Goal: Check status: Check status

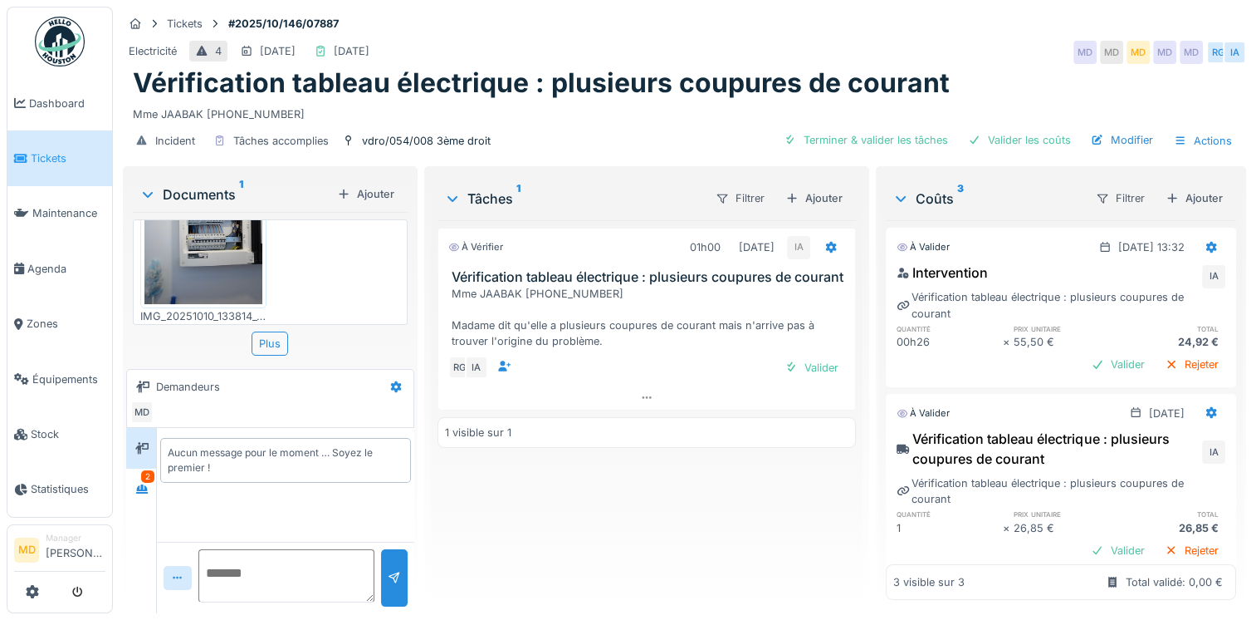
scroll to position [93, 0]
click at [132, 484] on div at bounding box center [142, 488] width 25 height 21
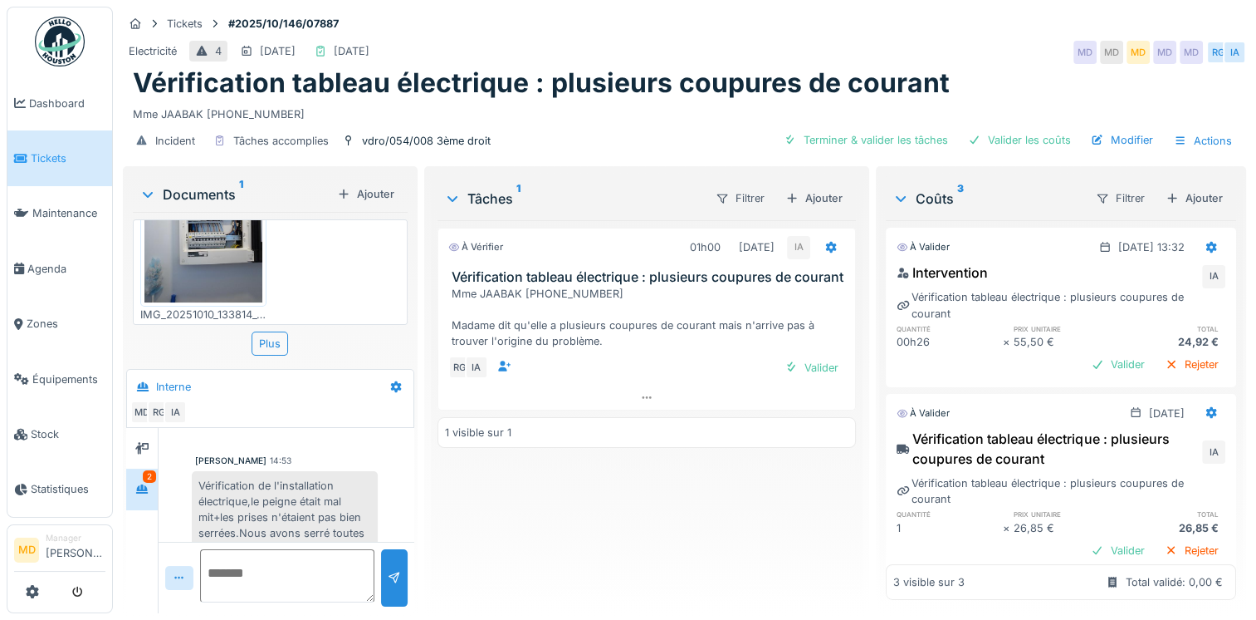
scroll to position [205, 0]
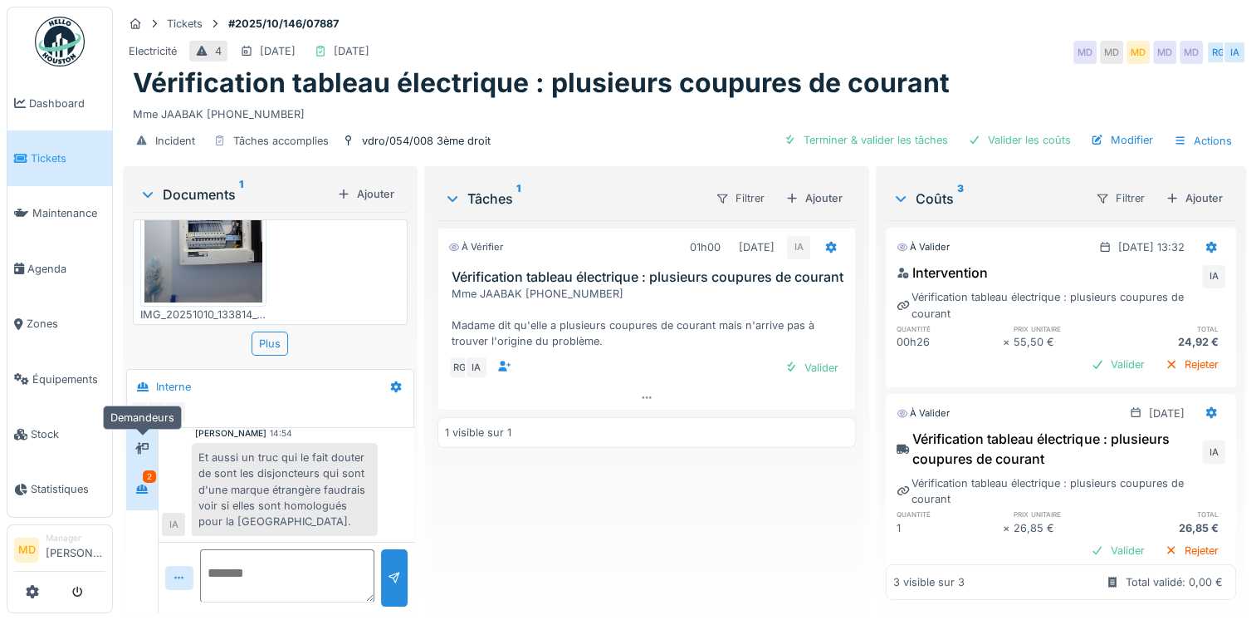
click at [143, 452] on icon at bounding box center [141, 448] width 13 height 11
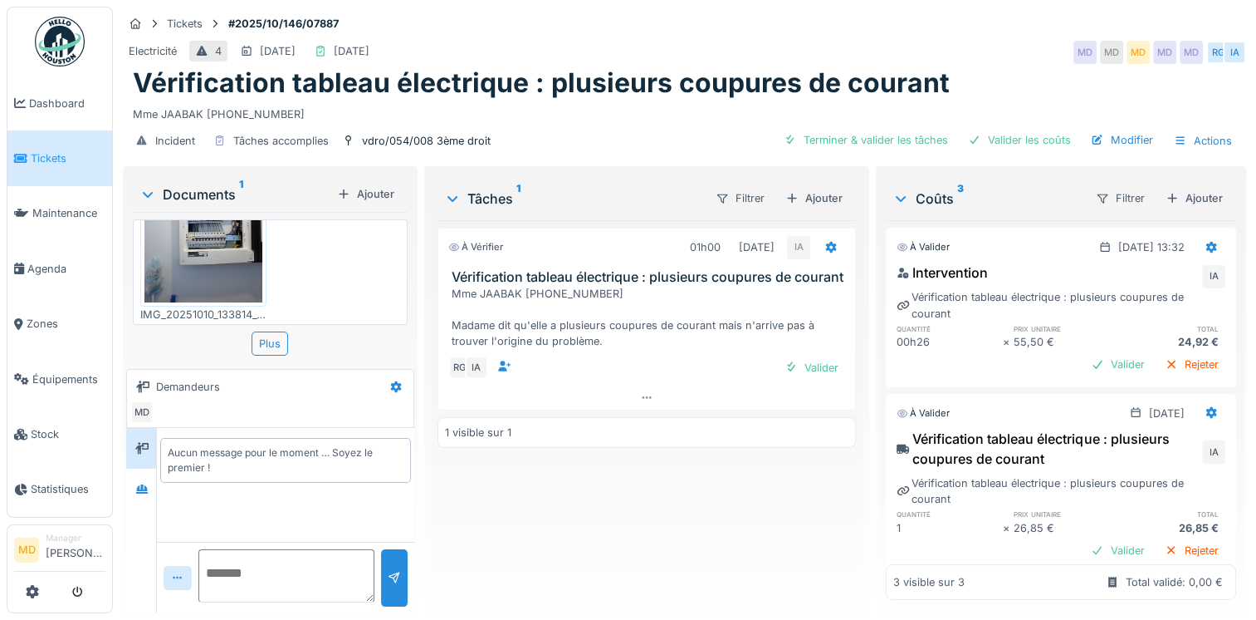
click at [204, 252] on img at bounding box center [203, 223] width 118 height 158
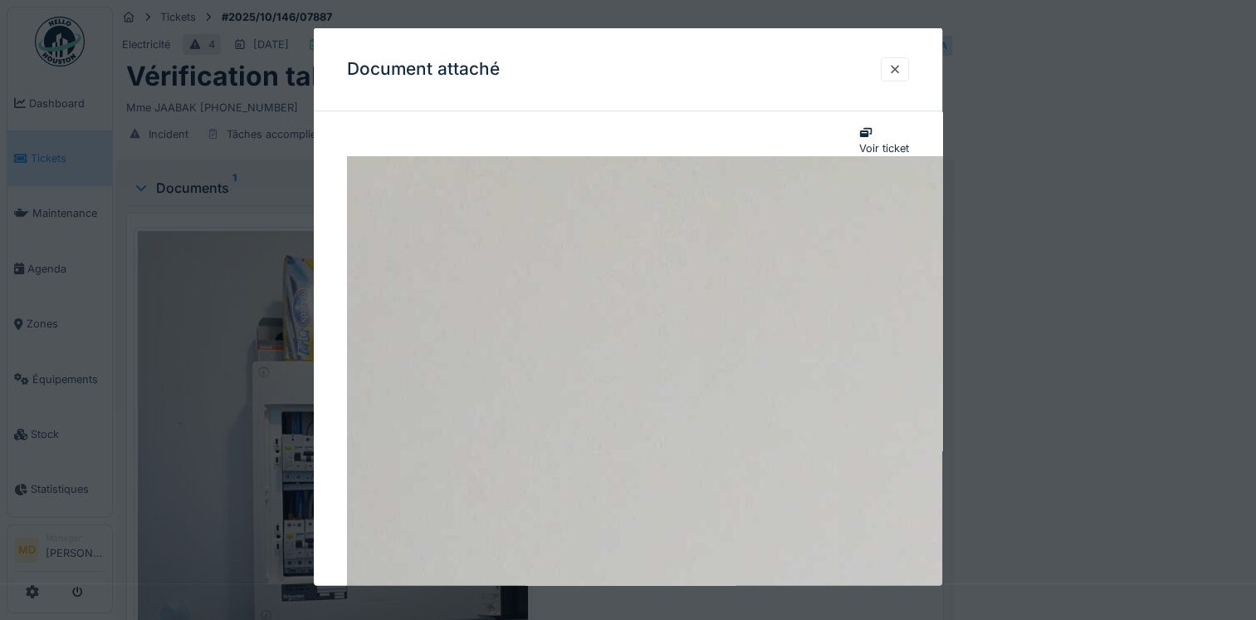
click at [897, 75] on div at bounding box center [895, 69] width 13 height 16
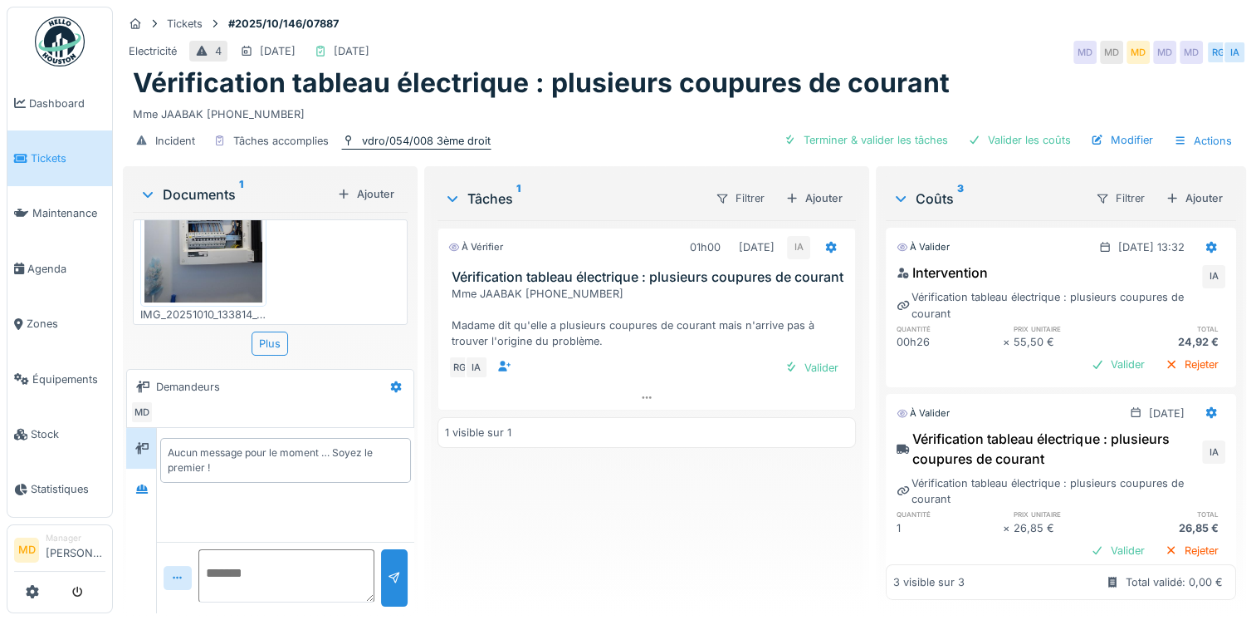
click at [382, 147] on div "vdro/054/008 3ème droit" at bounding box center [426, 141] width 129 height 16
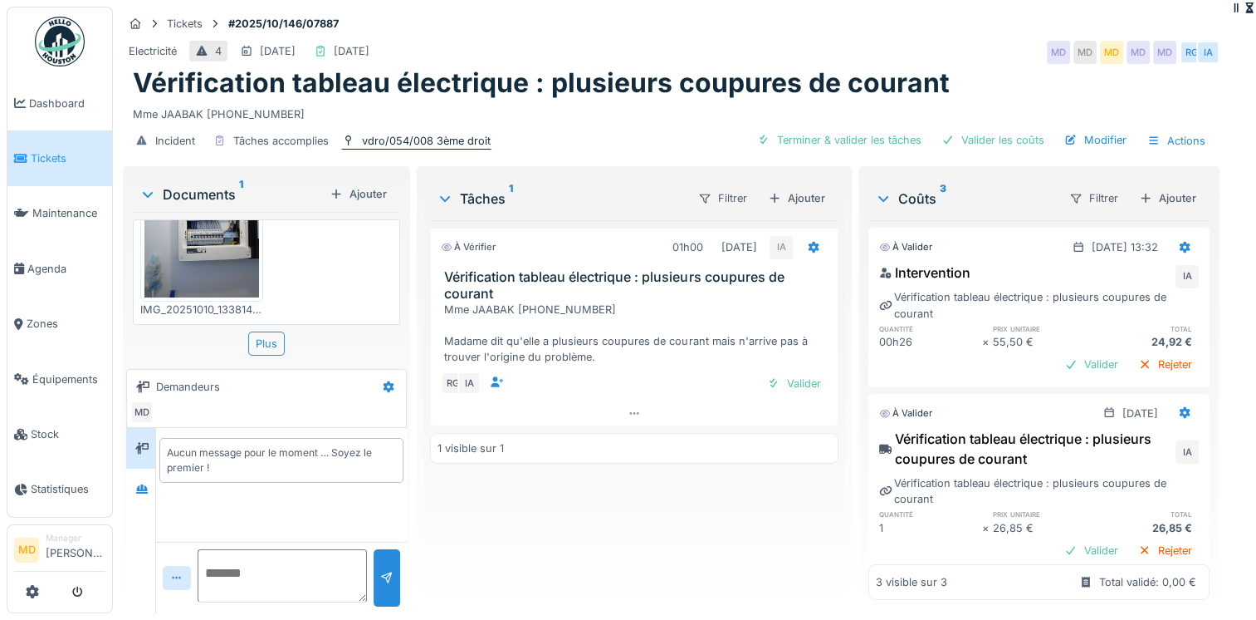
scroll to position [66, 0]
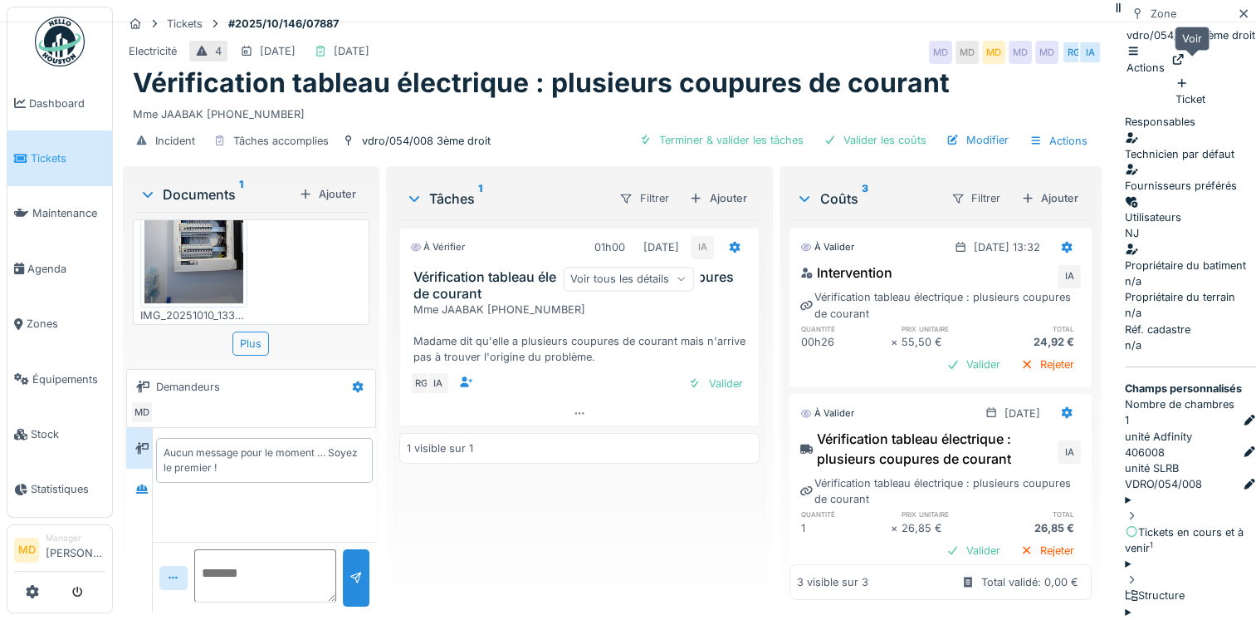
click at [1183, 63] on icon at bounding box center [1178, 59] width 11 height 11
click at [1237, 19] on icon at bounding box center [1243, 13] width 13 height 11
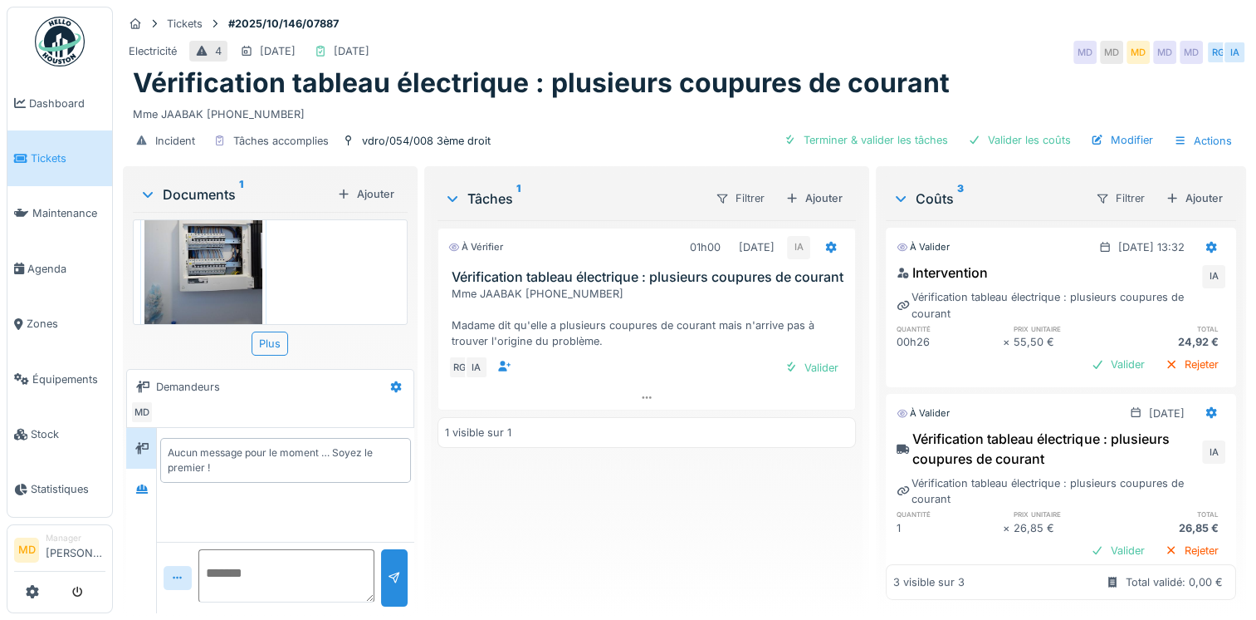
scroll to position [93, 0]
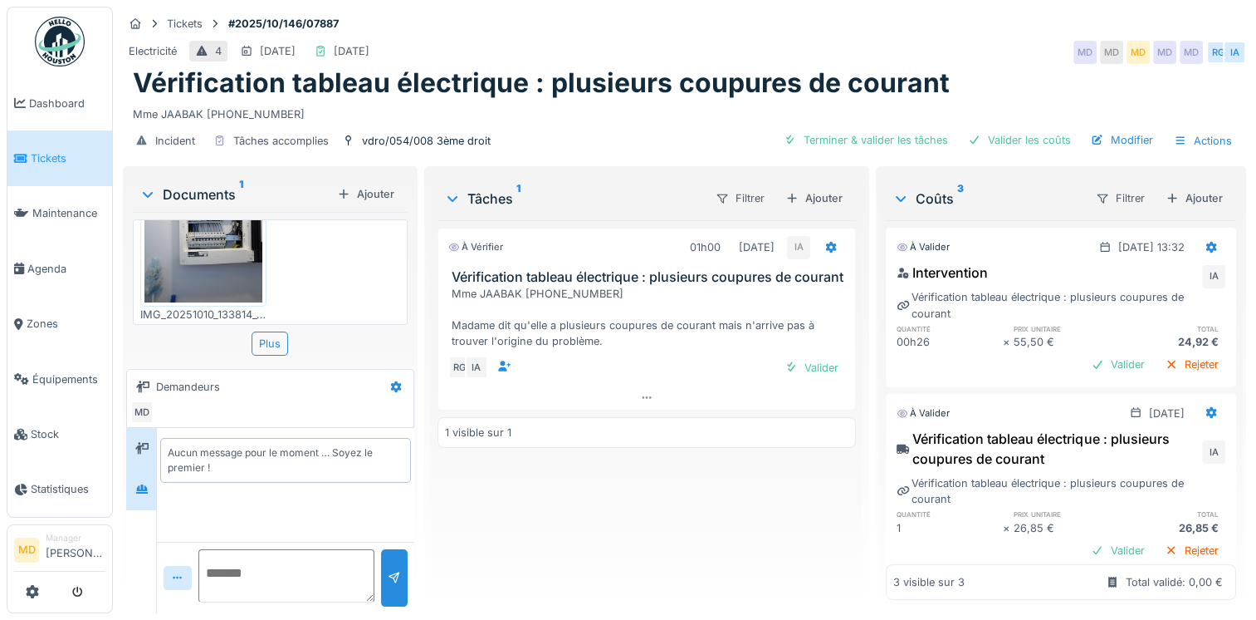
click at [138, 502] on div at bounding box center [141, 488] width 30 height 41
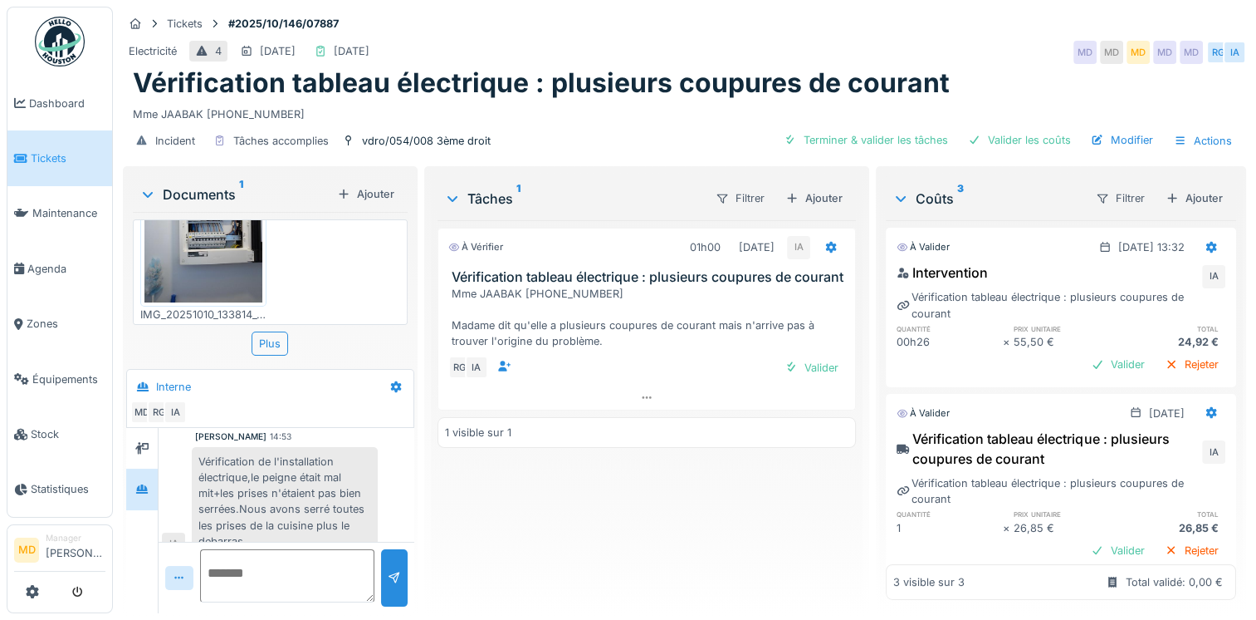
scroll to position [39, 0]
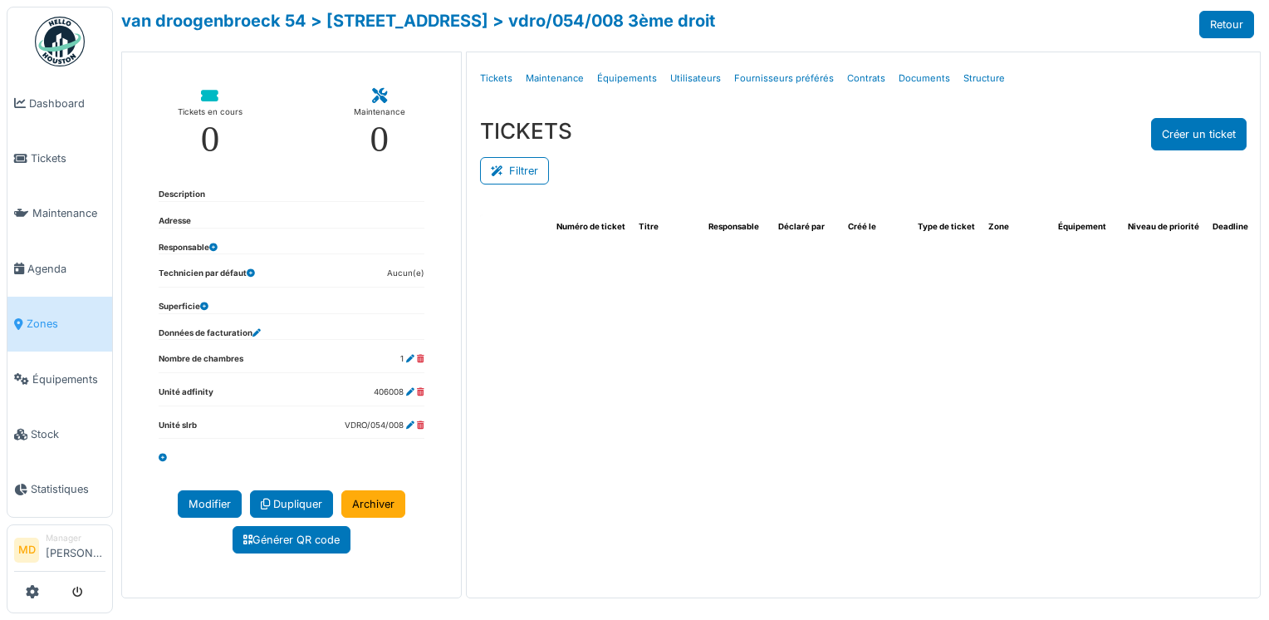
select select "***"
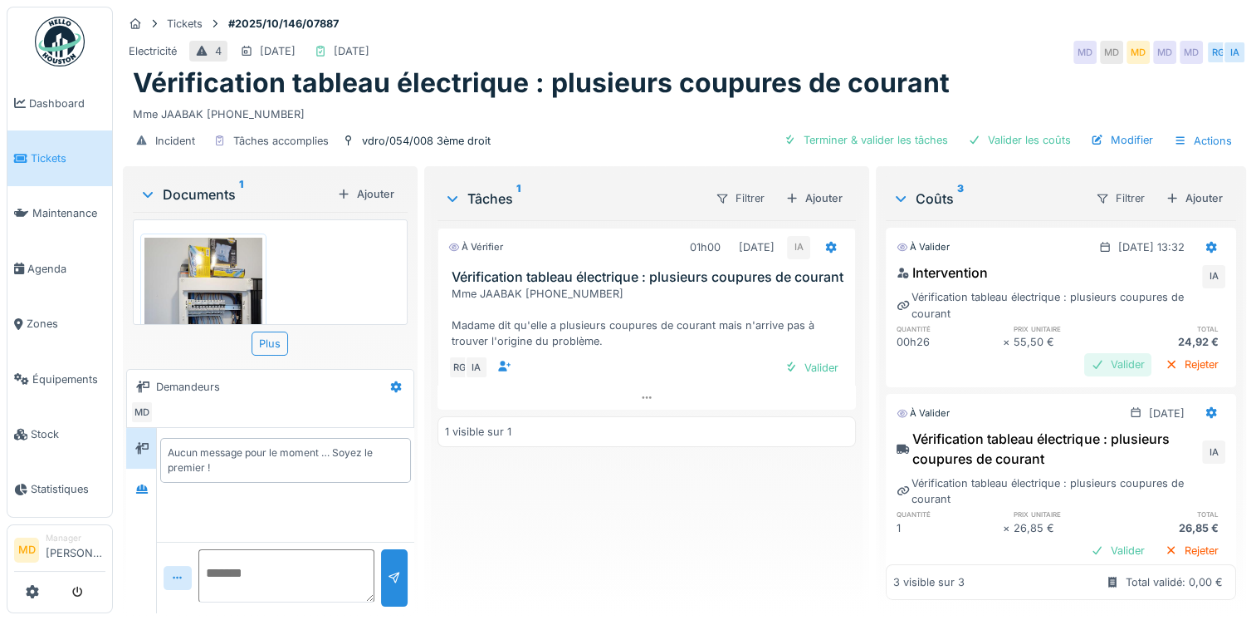
click at [1090, 359] on div "Valider" at bounding box center [1118, 364] width 67 height 22
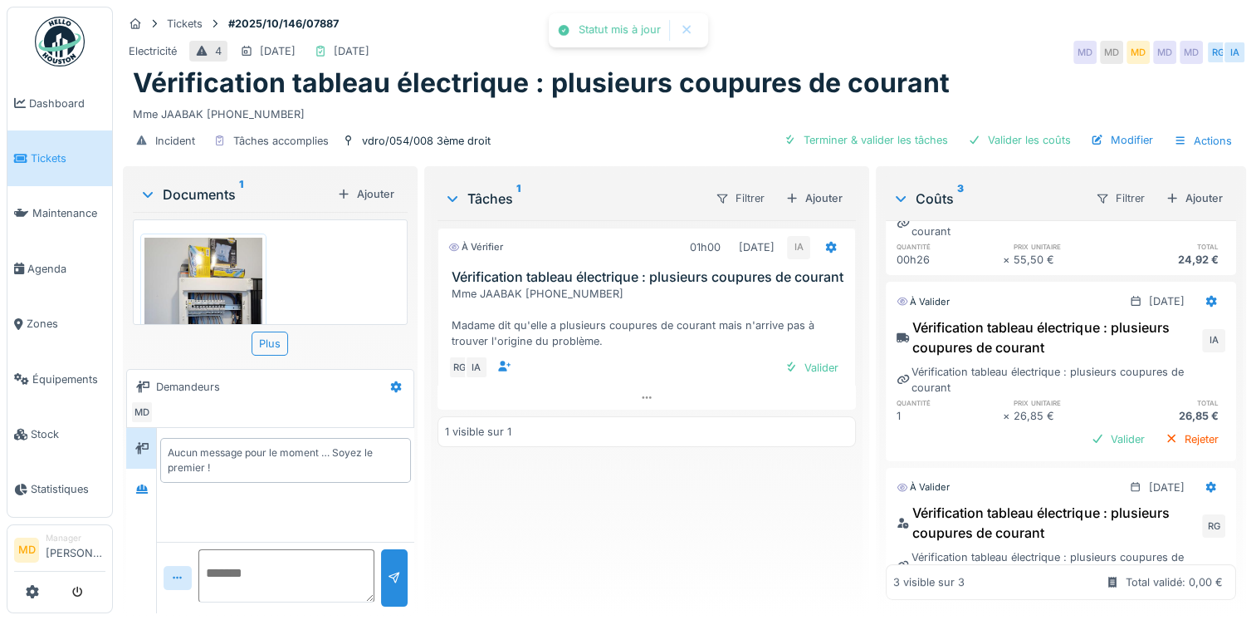
scroll to position [166, 0]
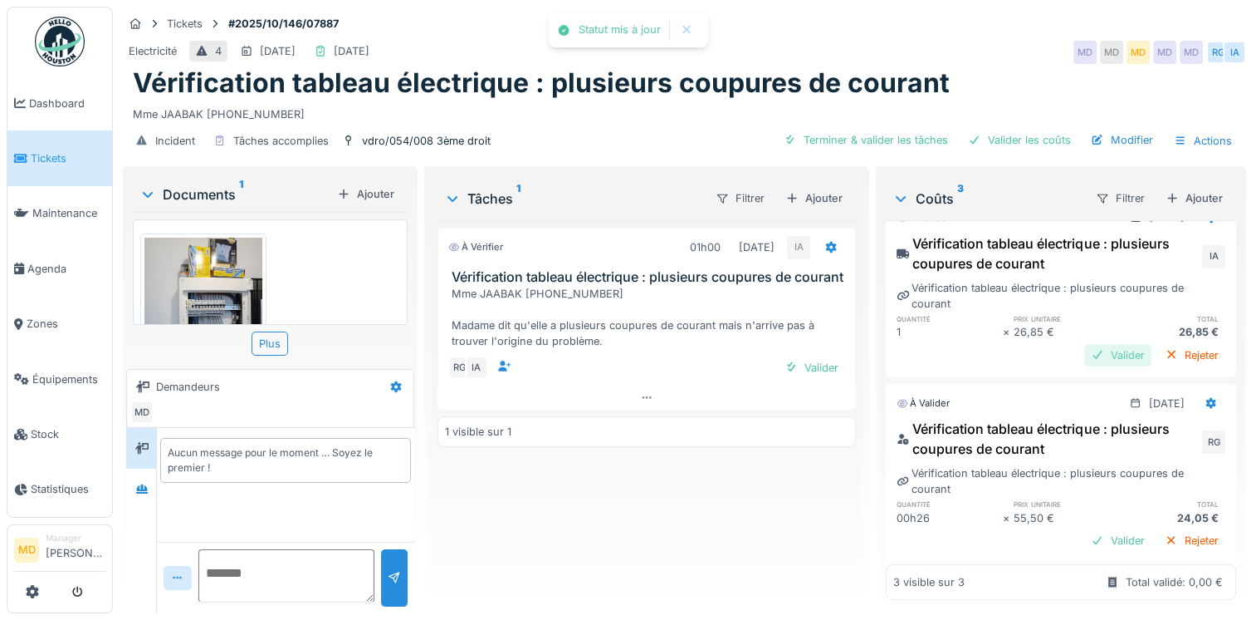
click at [1093, 347] on div "Valider" at bounding box center [1118, 355] width 67 height 22
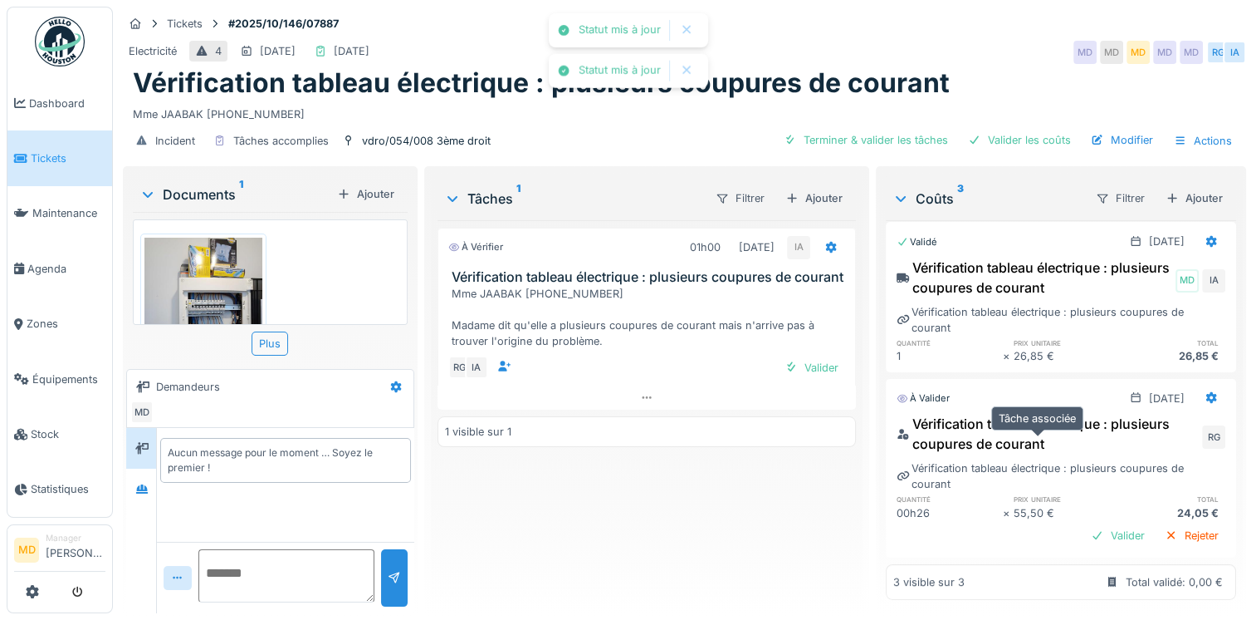
scroll to position [12, 0]
click at [1096, 524] on div "Valider" at bounding box center [1118, 535] width 67 height 22
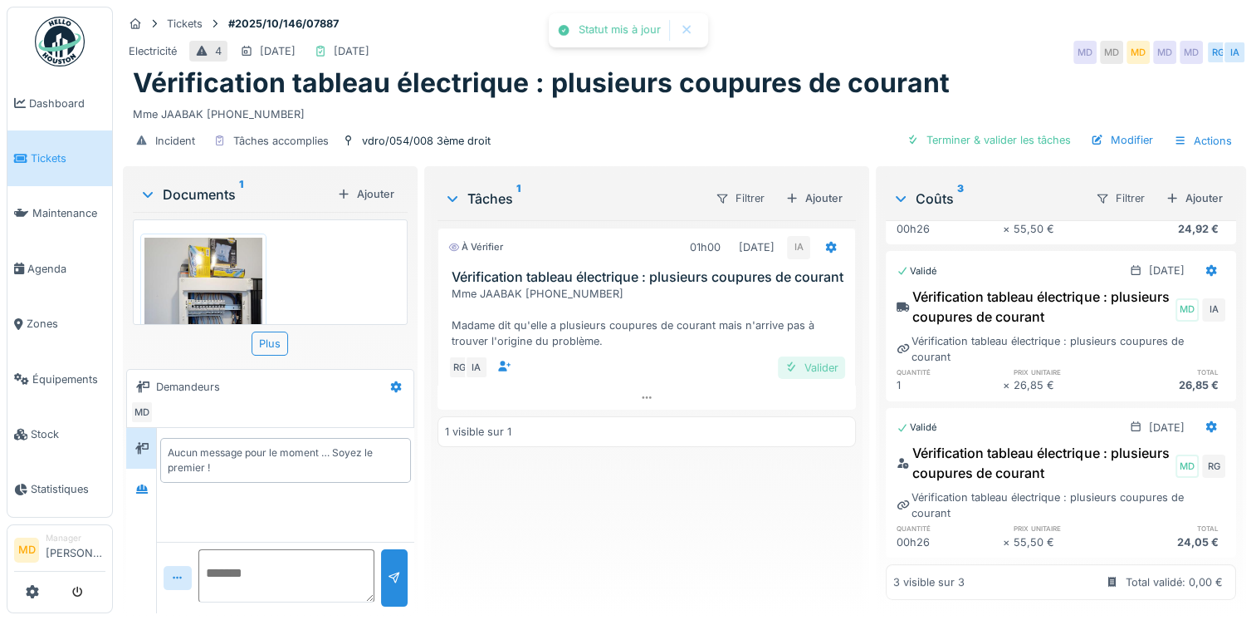
click at [811, 366] on div "Valider" at bounding box center [811, 367] width 67 height 22
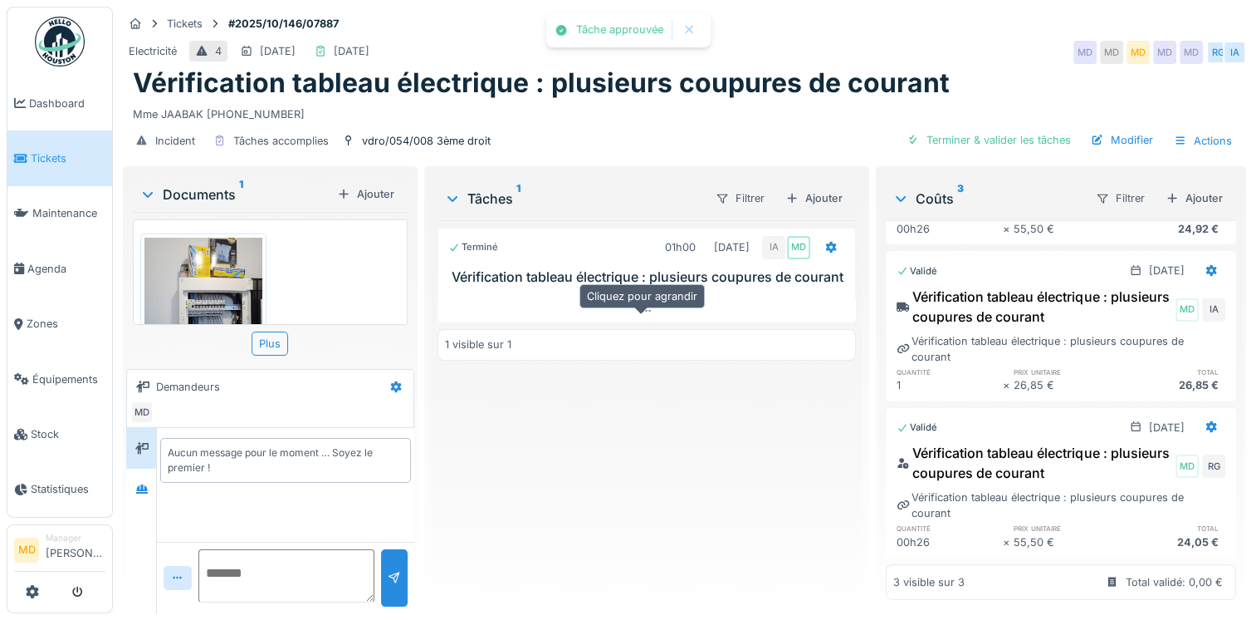
scroll to position [0, 0]
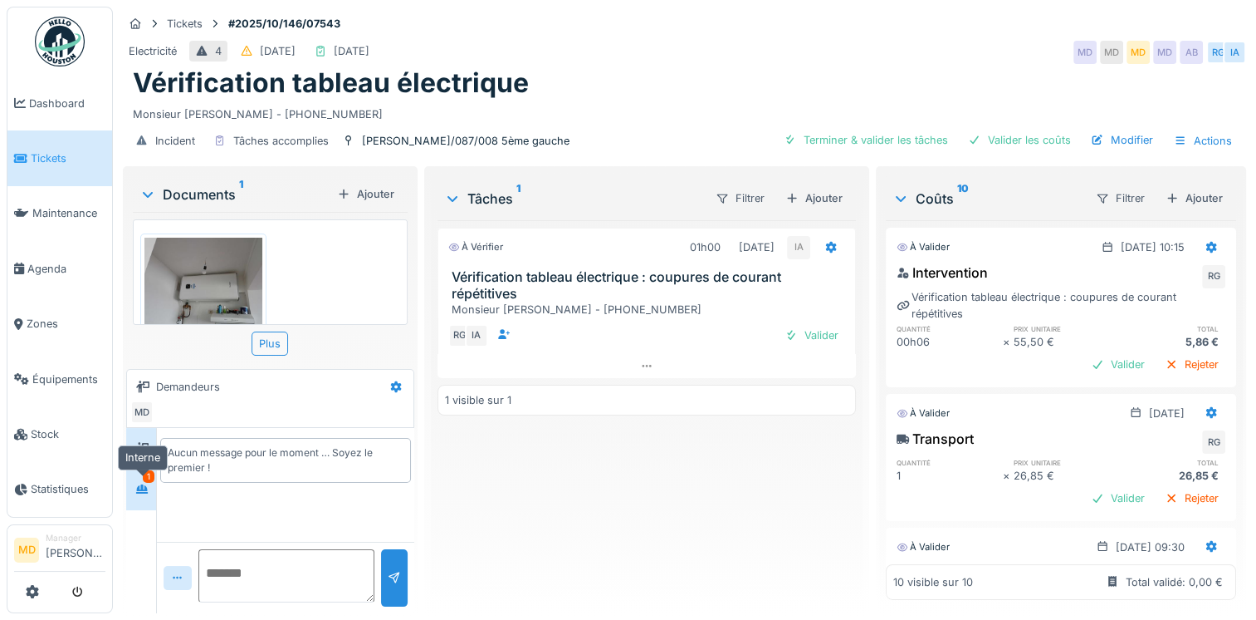
click at [138, 497] on div at bounding box center [142, 488] width 25 height 21
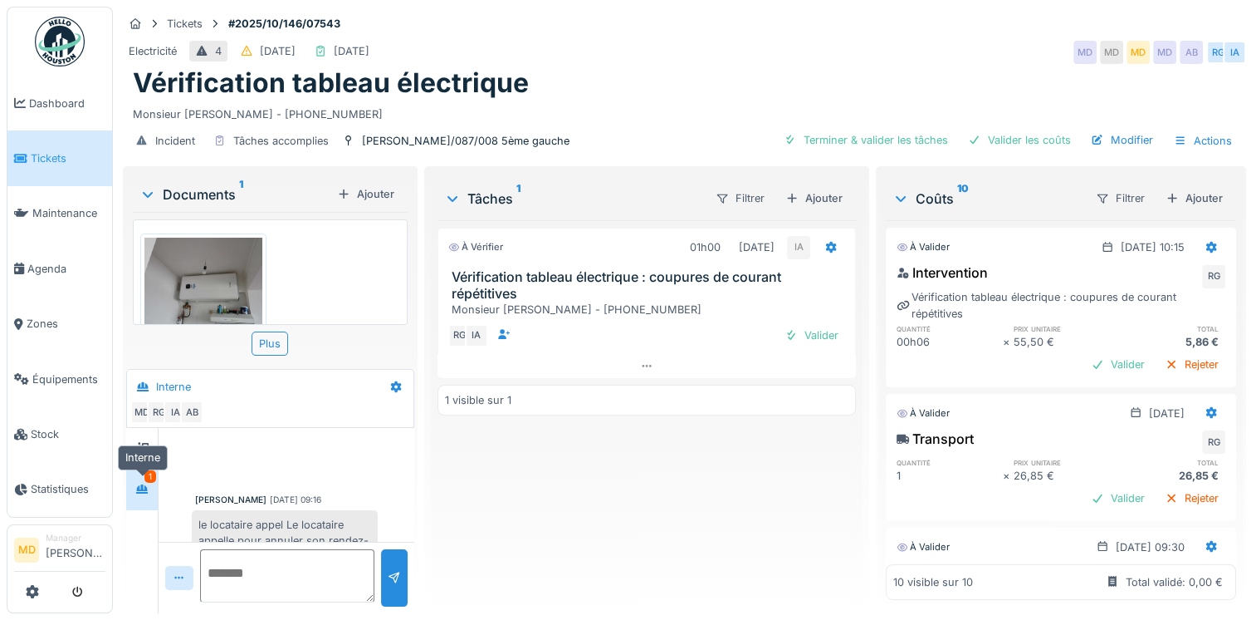
scroll to position [189, 0]
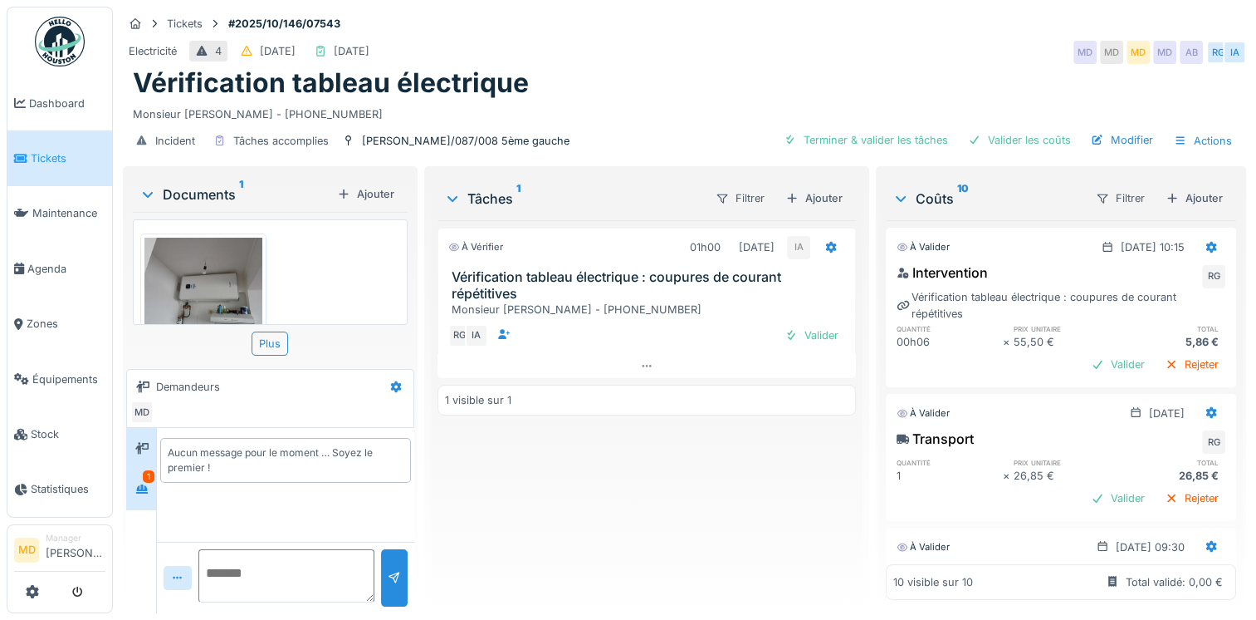
click at [148, 482] on div at bounding box center [141, 489] width 13 height 16
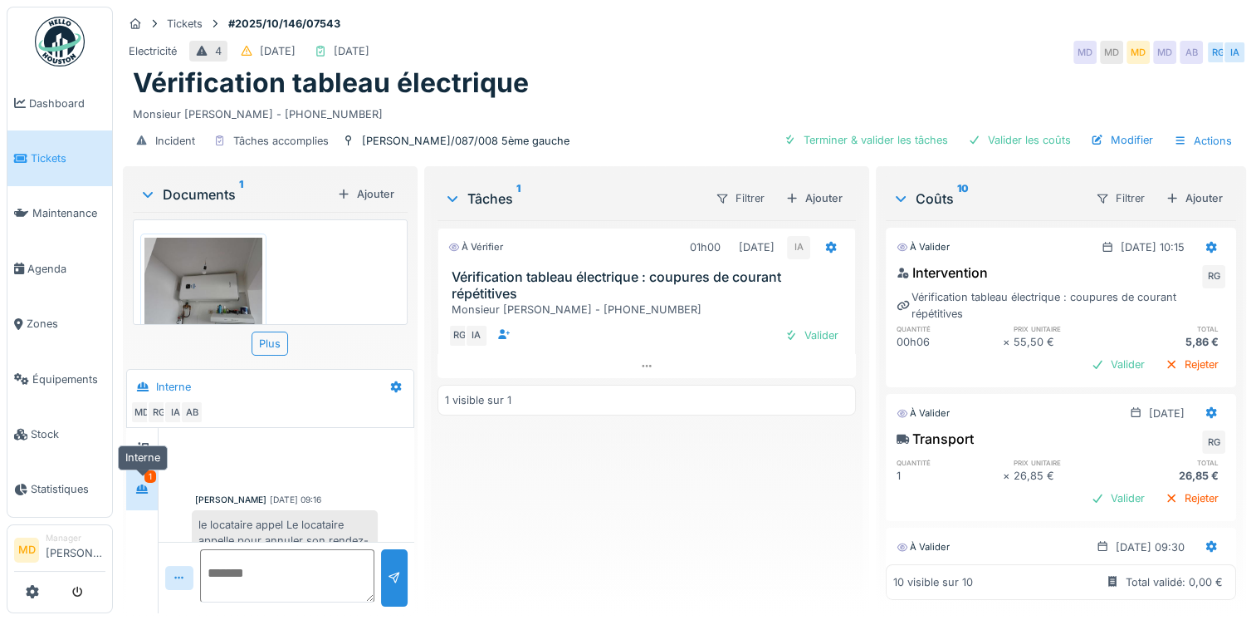
scroll to position [189, 0]
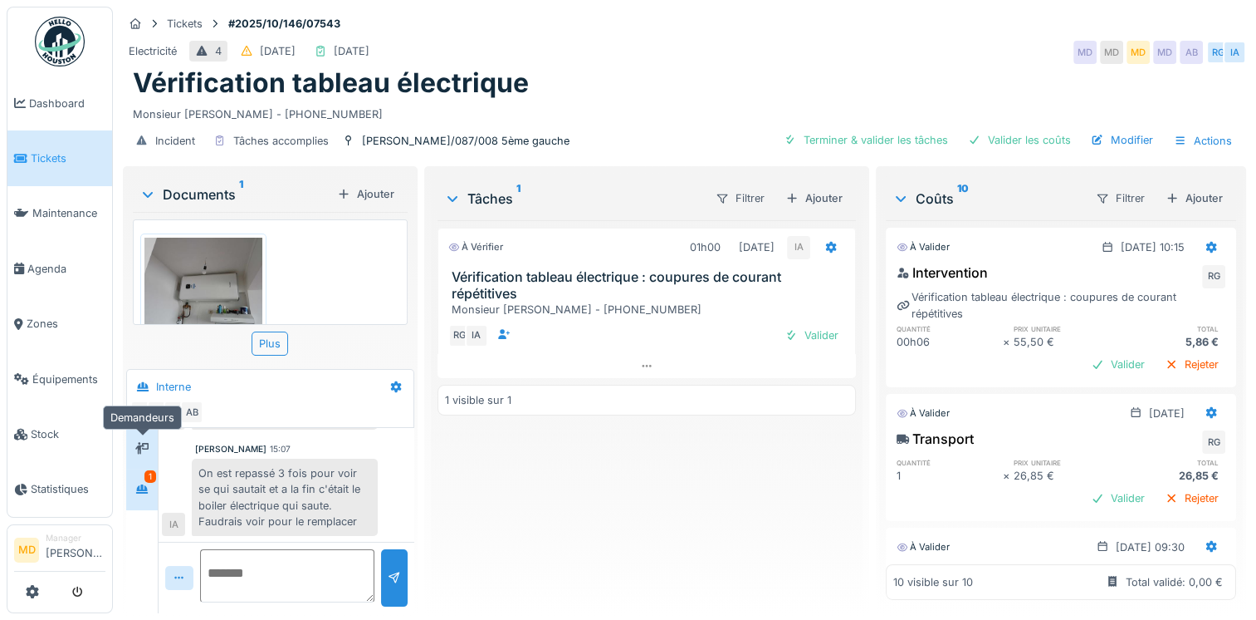
click at [150, 443] on div at bounding box center [142, 448] width 25 height 21
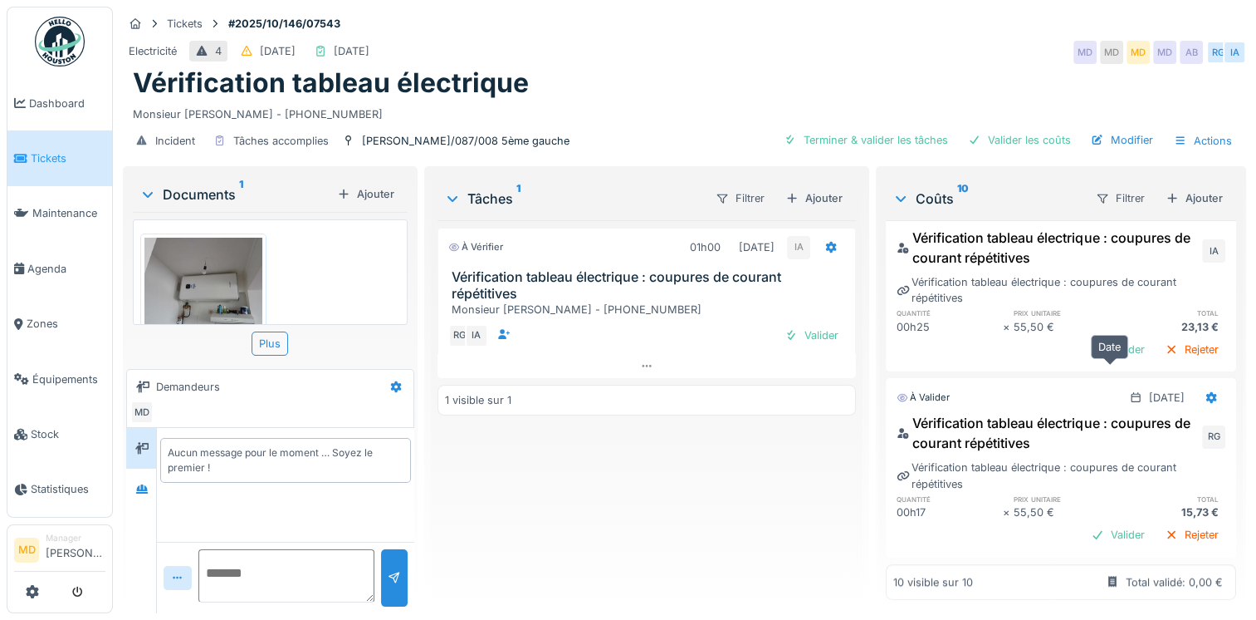
scroll to position [12, 0]
click at [1086, 523] on div "Valider" at bounding box center [1118, 534] width 67 height 22
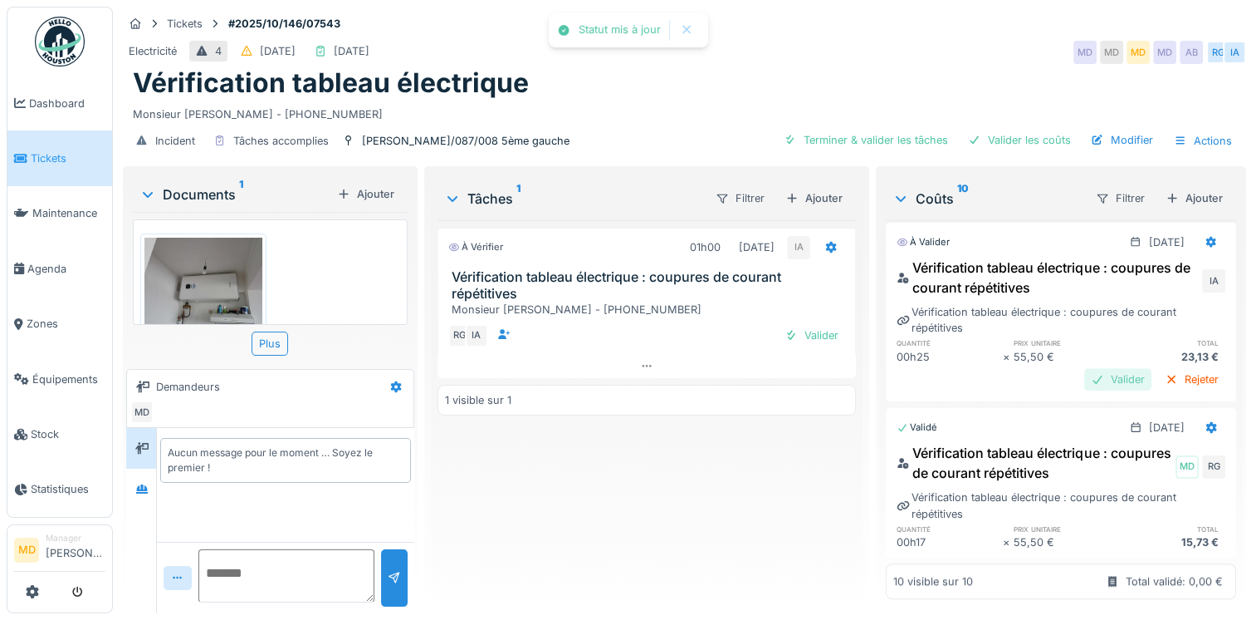
click at [1085, 368] on div "Valider" at bounding box center [1118, 379] width 67 height 22
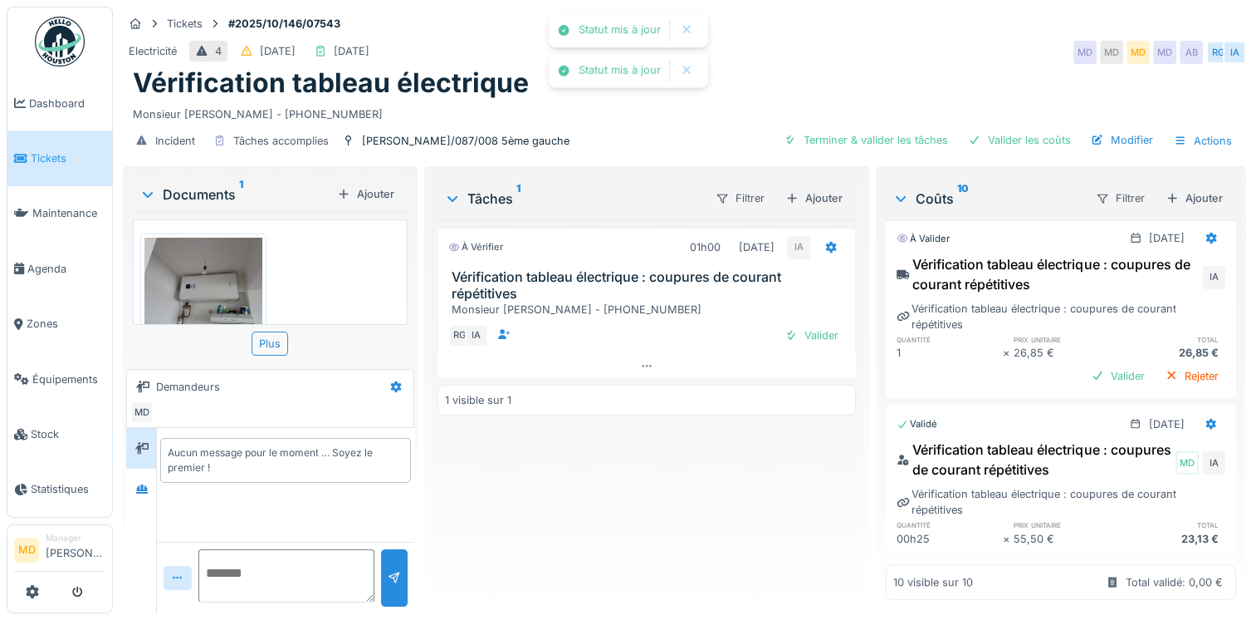
scroll to position [1098, 0]
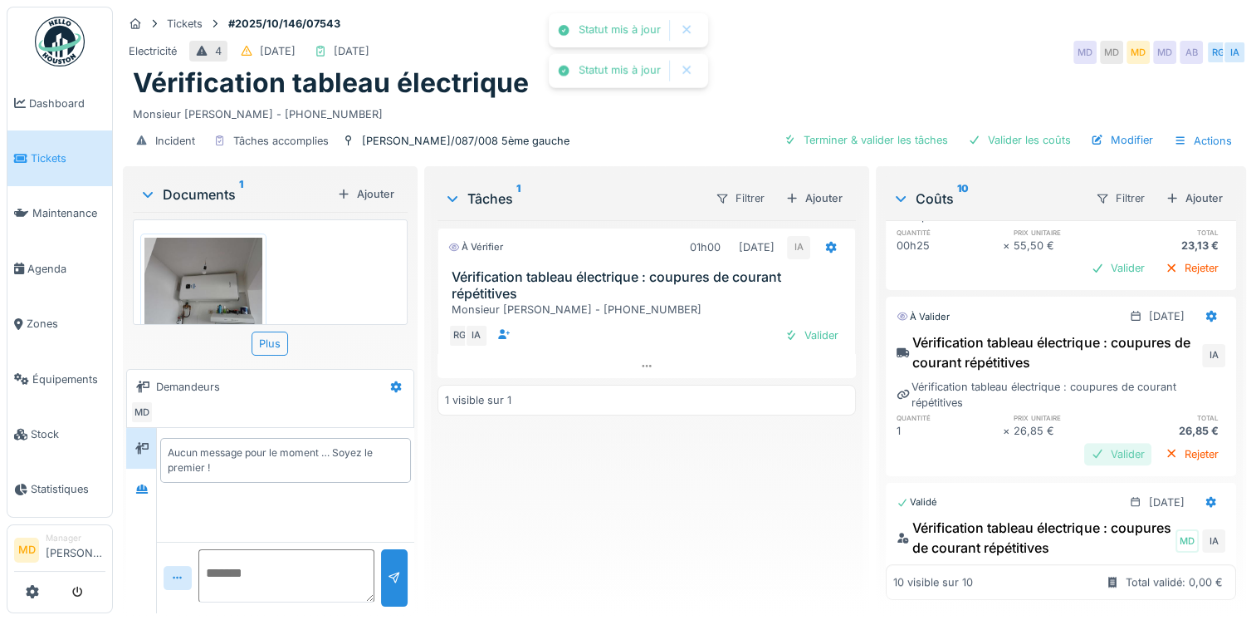
click at [1095, 447] on div "Valider" at bounding box center [1118, 454] width 67 height 22
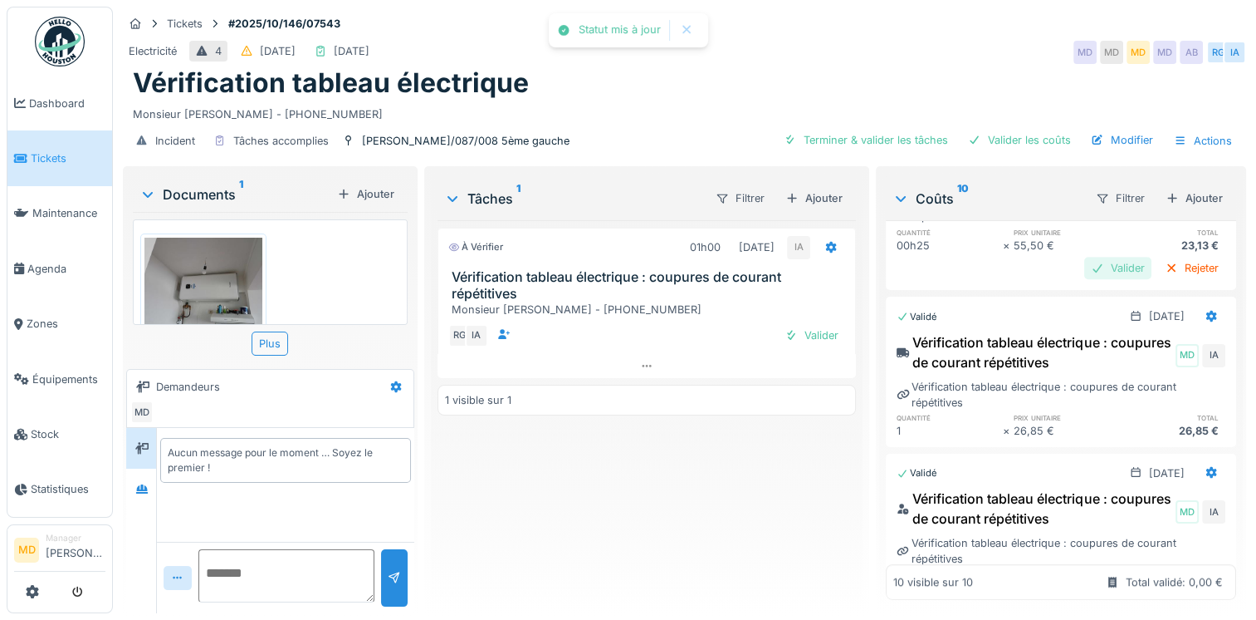
click at [1099, 257] on div "Valider" at bounding box center [1118, 268] width 67 height 22
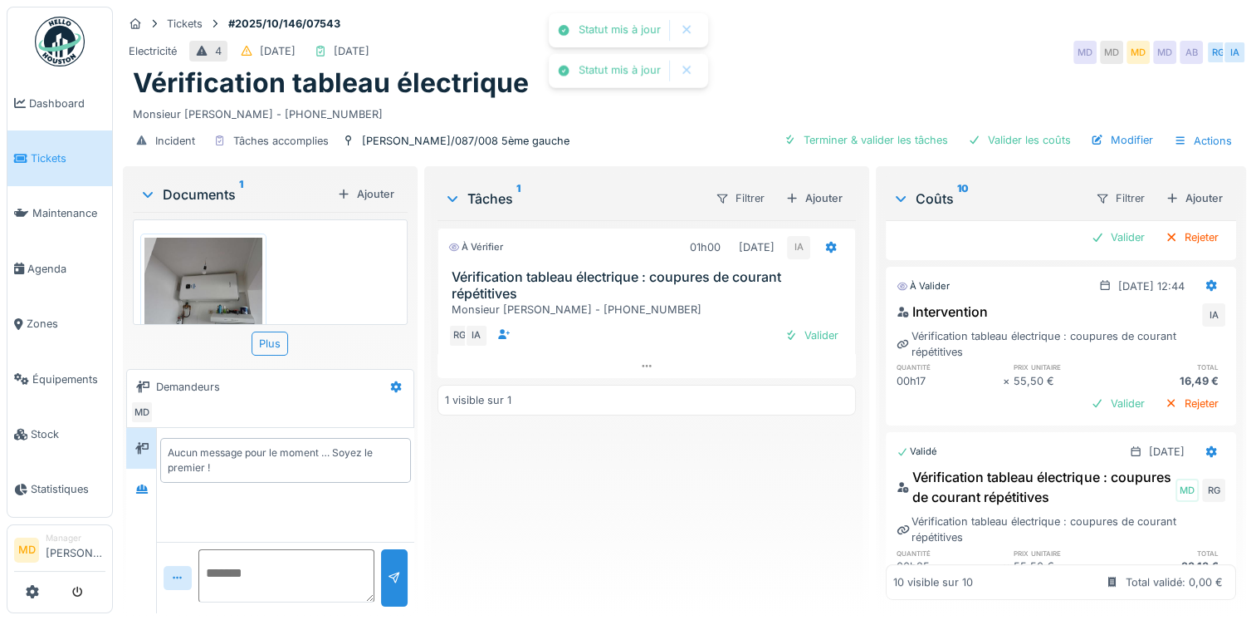
scroll to position [766, 0]
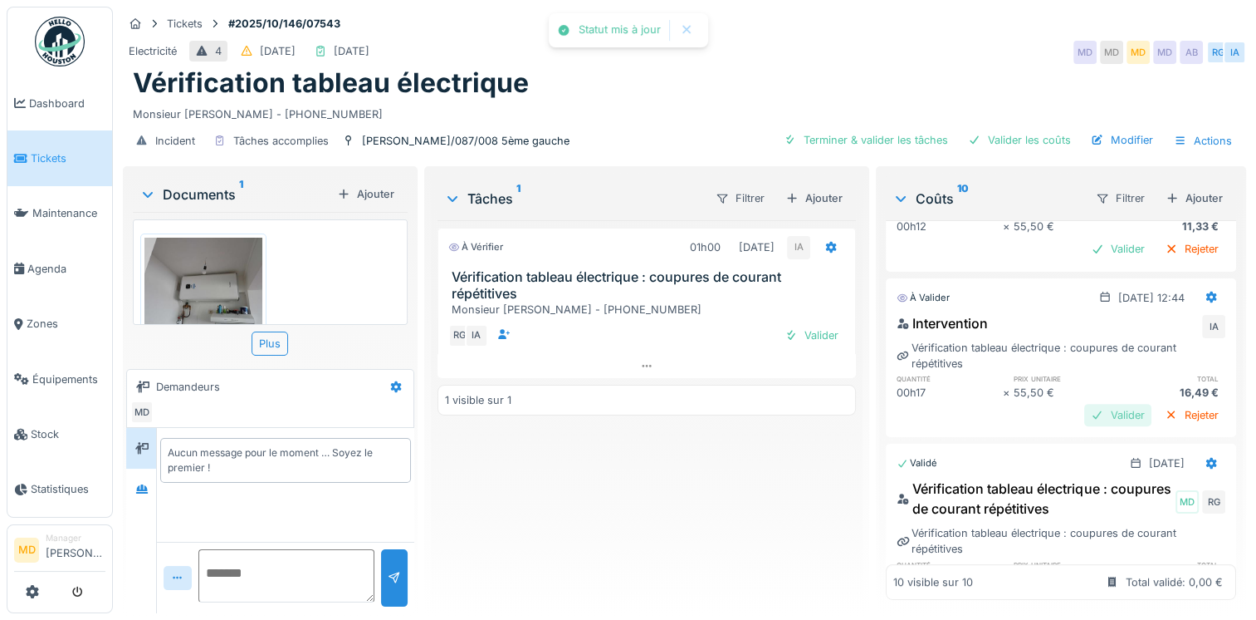
click at [1094, 408] on div "Valider" at bounding box center [1118, 415] width 67 height 22
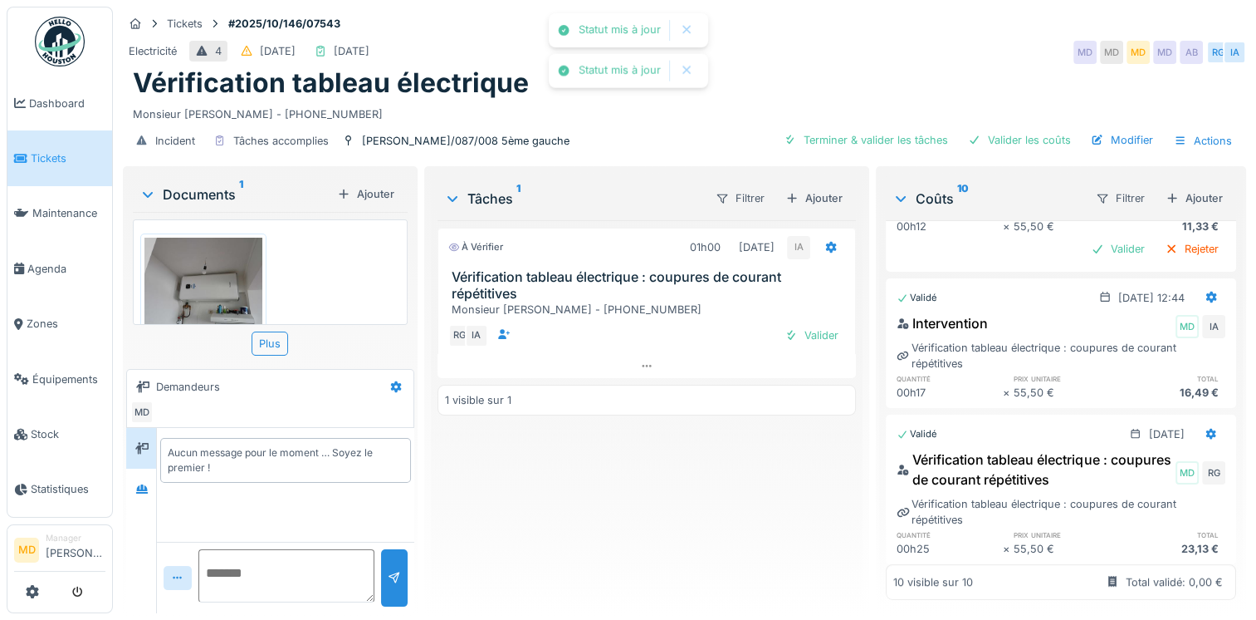
scroll to position [600, 0]
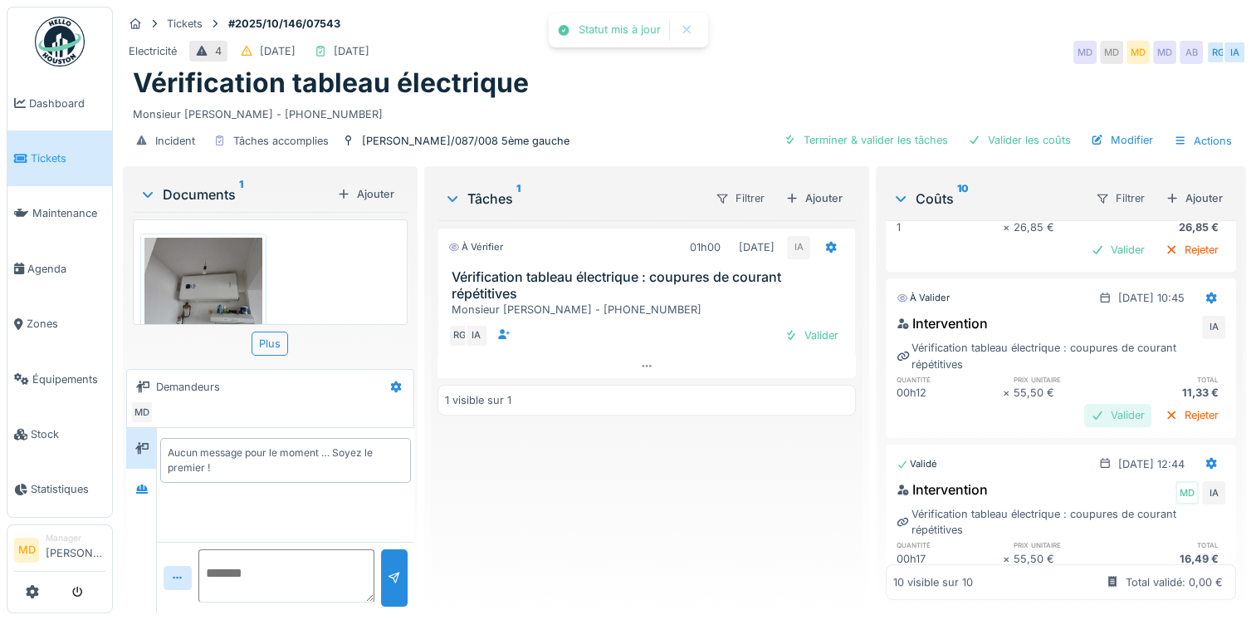
click at [1096, 404] on div "Valider" at bounding box center [1118, 415] width 67 height 22
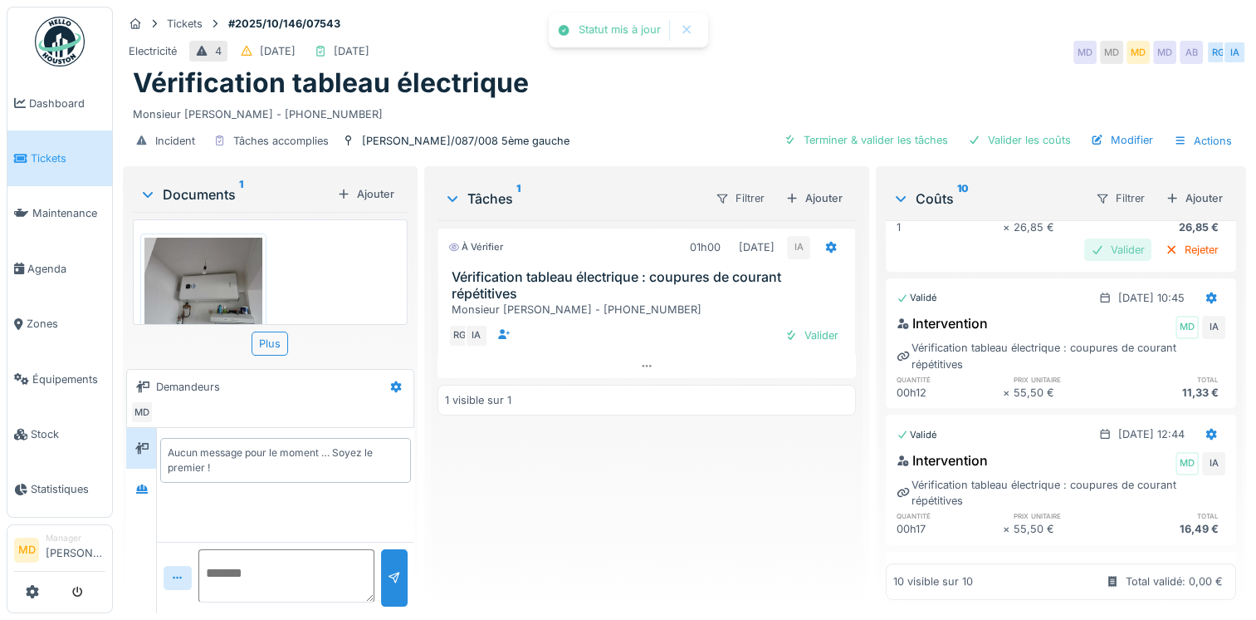
click at [1089, 238] on div "Valider" at bounding box center [1118, 249] width 67 height 22
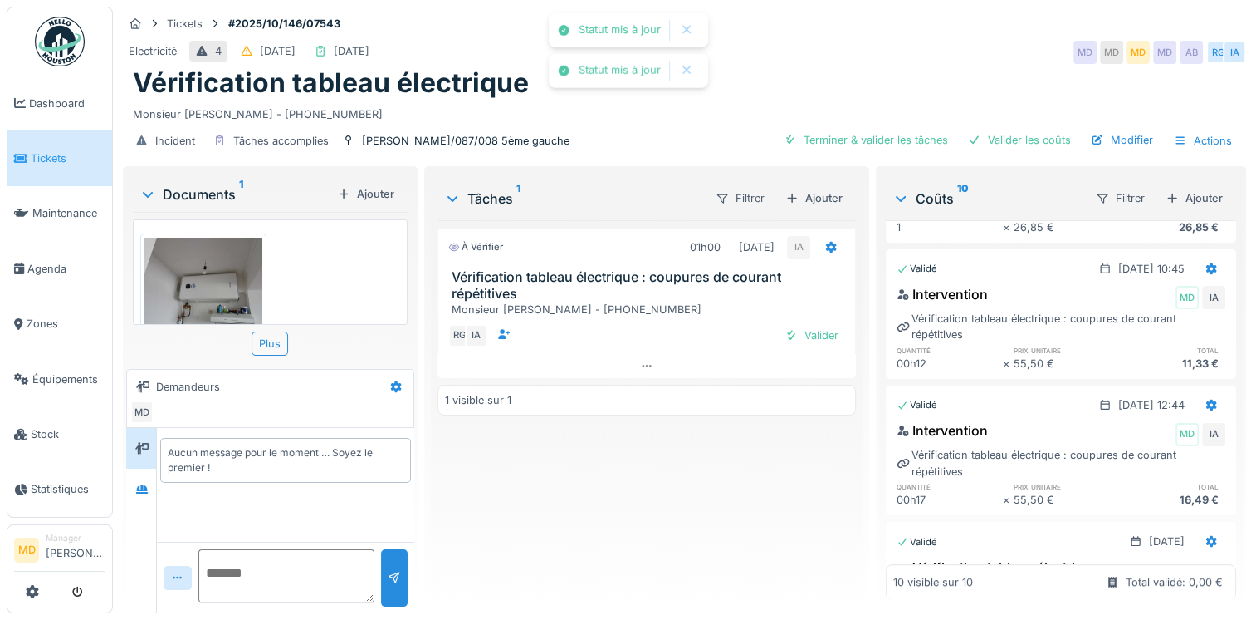
scroll to position [350, 0]
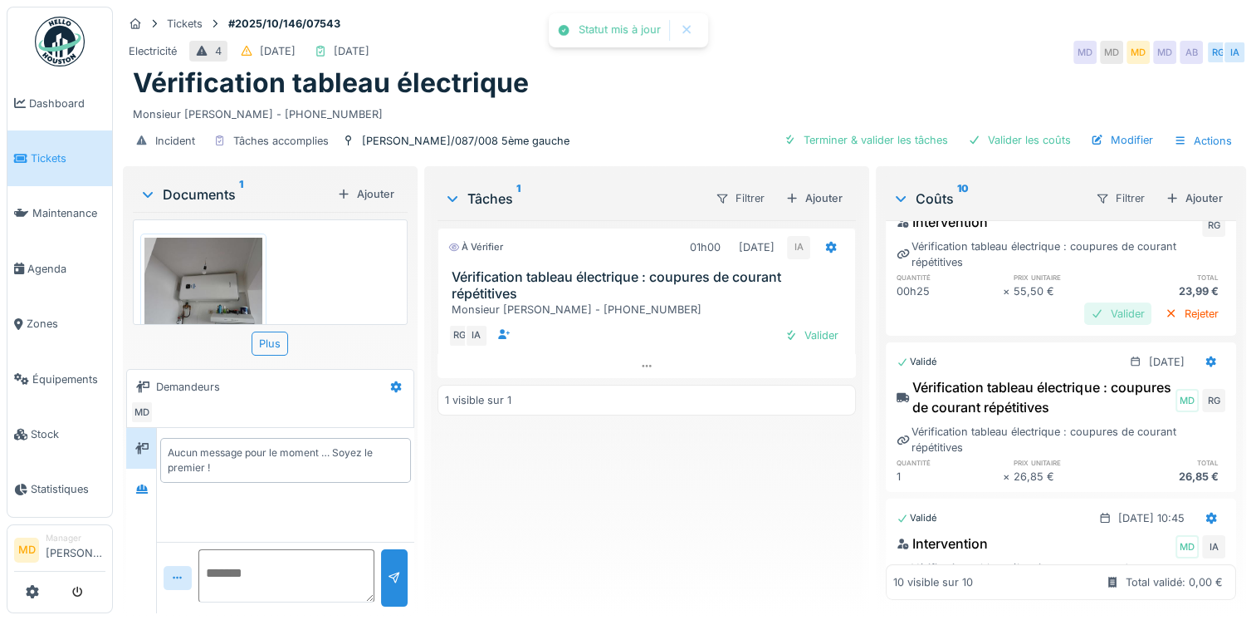
click at [1085, 302] on div "Valider" at bounding box center [1118, 313] width 67 height 22
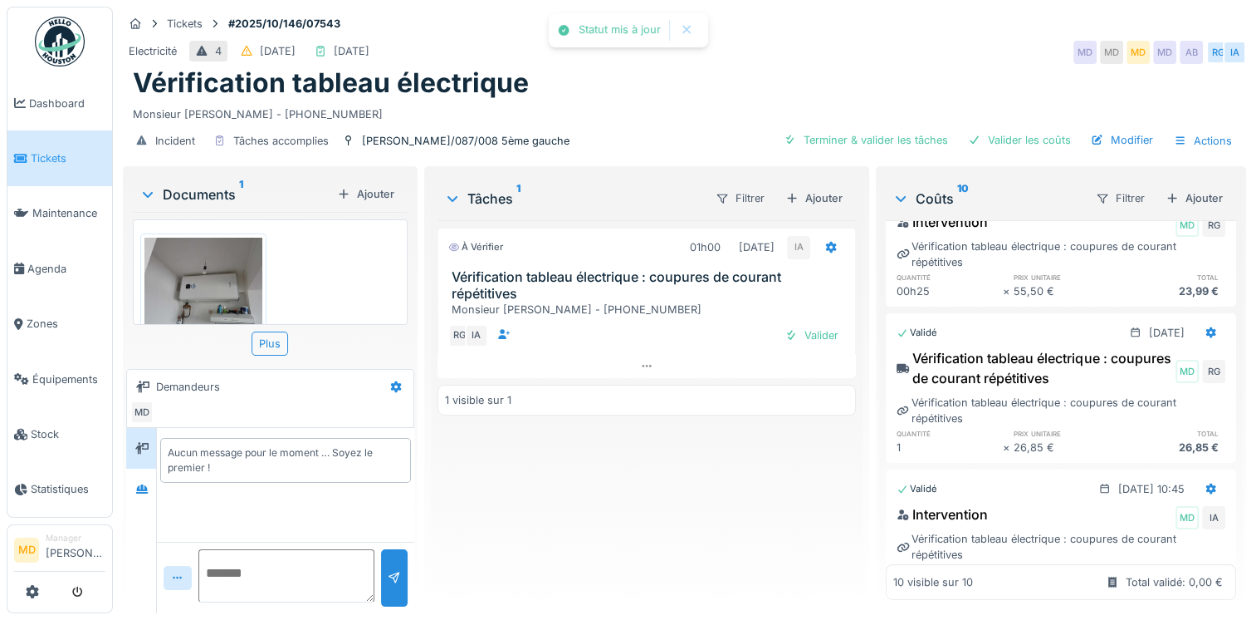
scroll to position [0, 0]
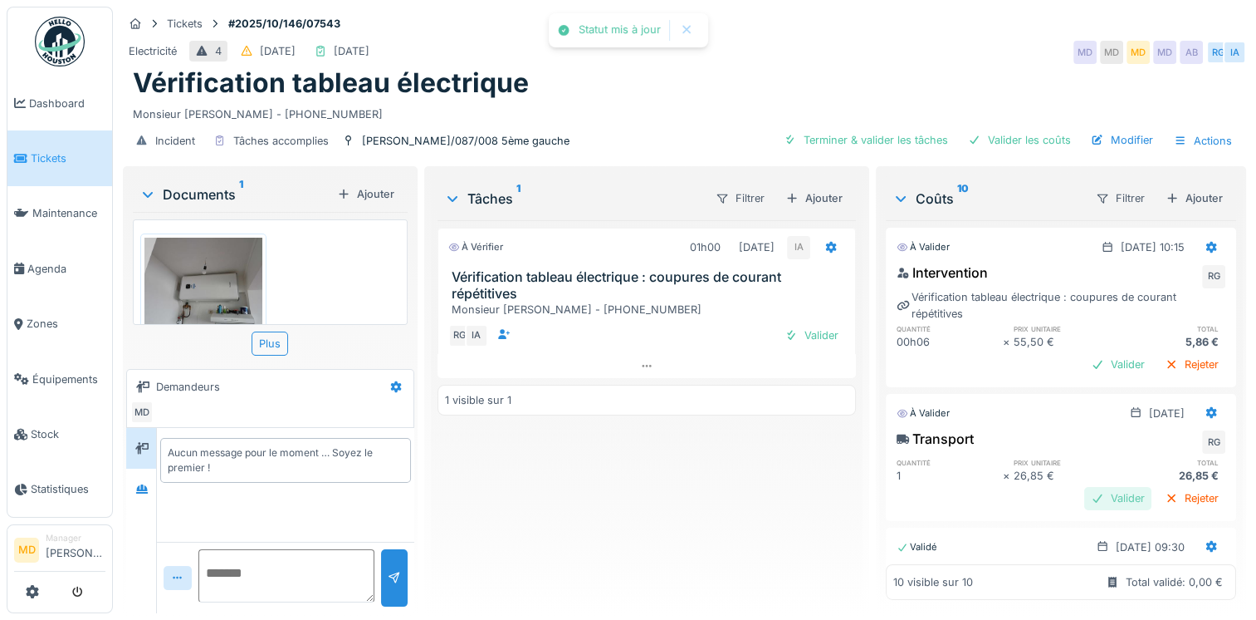
click at [1085, 487] on div "Valider" at bounding box center [1118, 498] width 67 height 22
click at [1093, 355] on div "Valider" at bounding box center [1118, 364] width 67 height 22
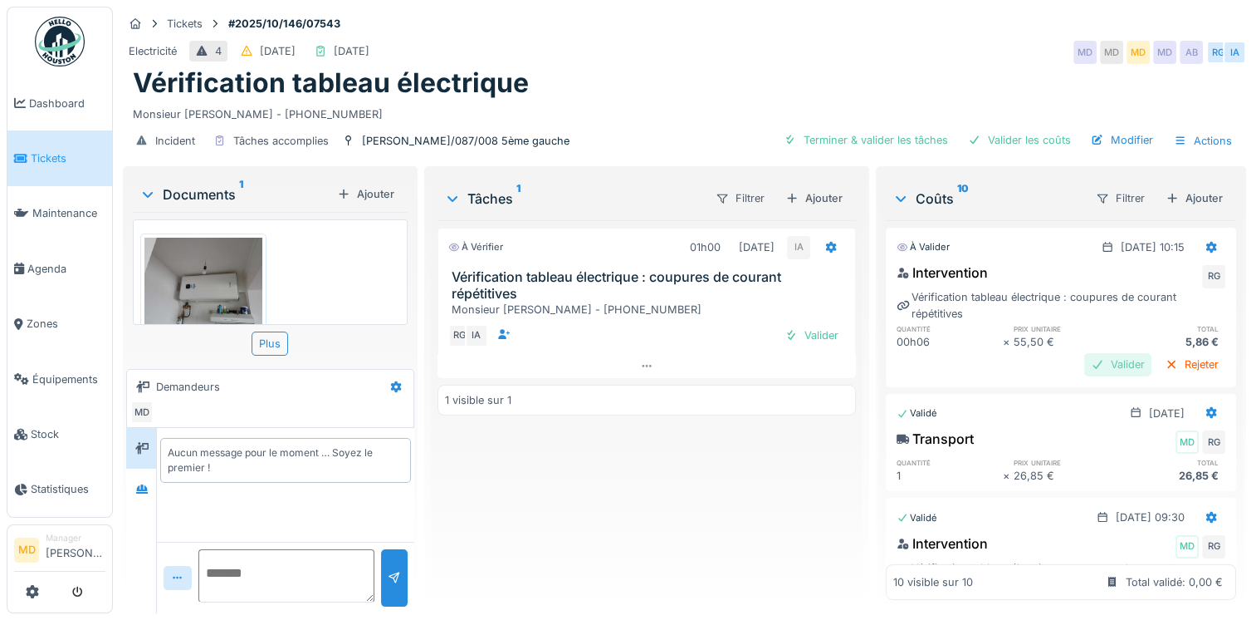
click at [1091, 356] on div at bounding box center [1097, 364] width 13 height 16
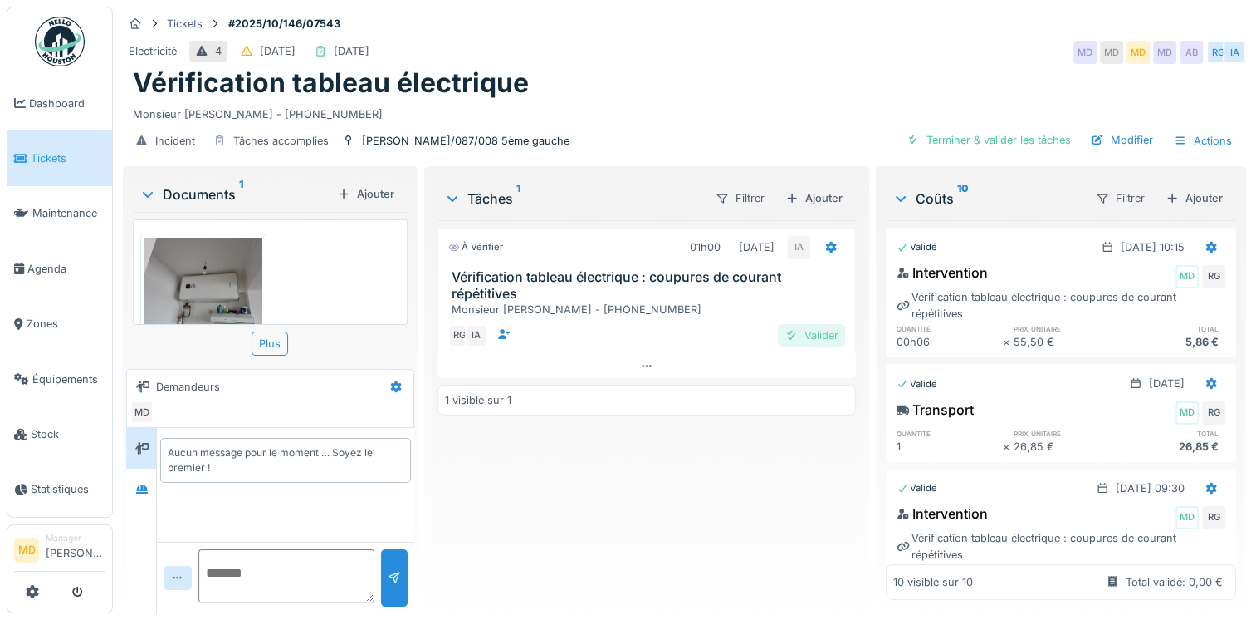
click at [809, 324] on div "Valider" at bounding box center [811, 335] width 67 height 22
